Goal: Check status: Check status

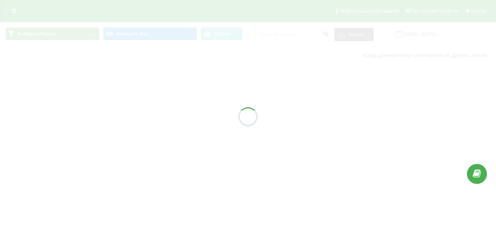
drag, startPoint x: 0, startPoint y: 0, endPoint x: 419, endPoint y: 30, distance: 420.3
click at [418, 34] on div at bounding box center [248, 116] width 496 height 233
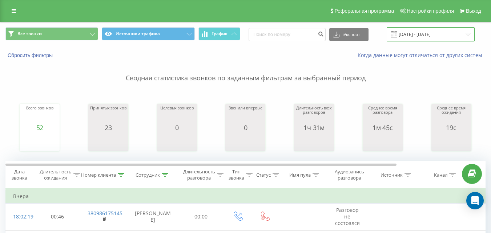
click at [423, 35] on input "[DATE] - [DATE]" at bounding box center [431, 34] width 88 height 14
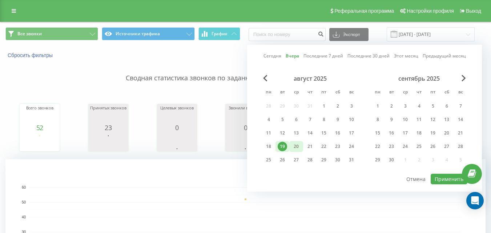
click at [299, 145] on div "20" at bounding box center [295, 146] width 9 height 9
click at [438, 179] on button "Применить" at bounding box center [449, 179] width 37 height 11
type input "20.08.2025 - 20.08.2025"
